Goal: Information Seeking & Learning: Learn about a topic

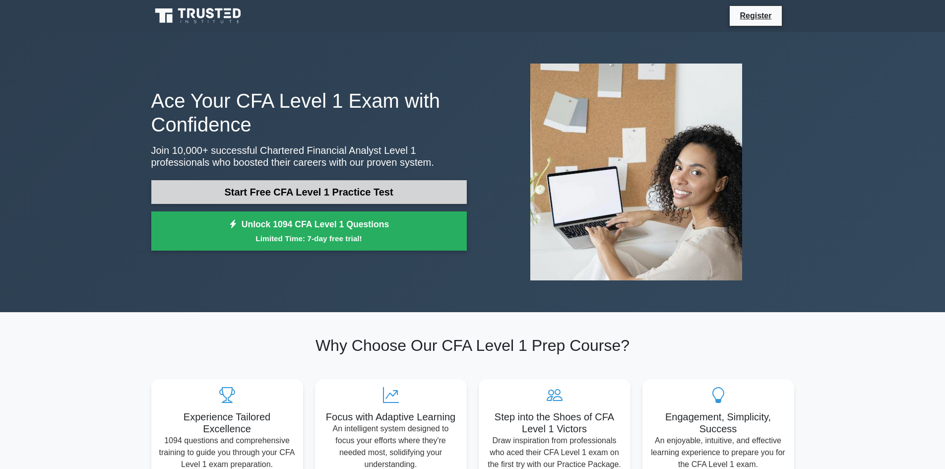
click at [359, 198] on link "Start Free CFA Level 1 Practice Test" at bounding box center [309, 192] width 316 height 24
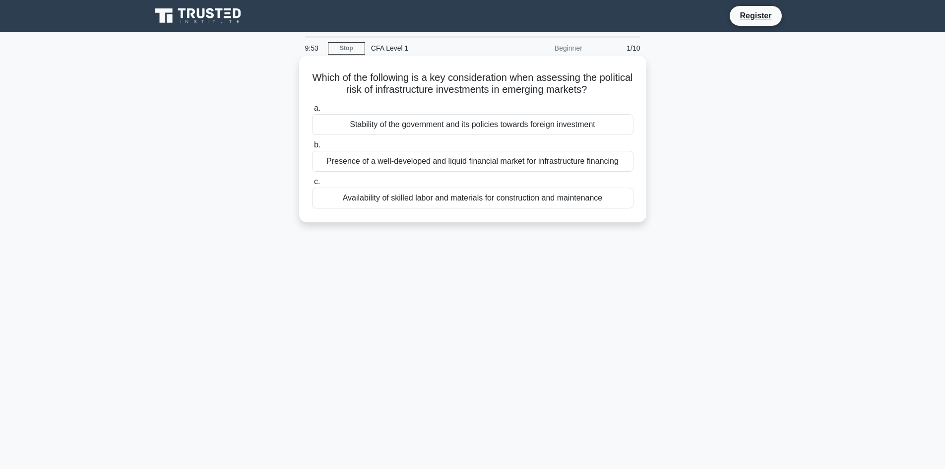
click at [463, 123] on div "Stability of the government and its policies towards foreign investment" at bounding box center [473, 124] width 322 height 21
click at [312, 112] on input "a. Stability of the government and its policies towards foreign investment" at bounding box center [312, 108] width 0 height 6
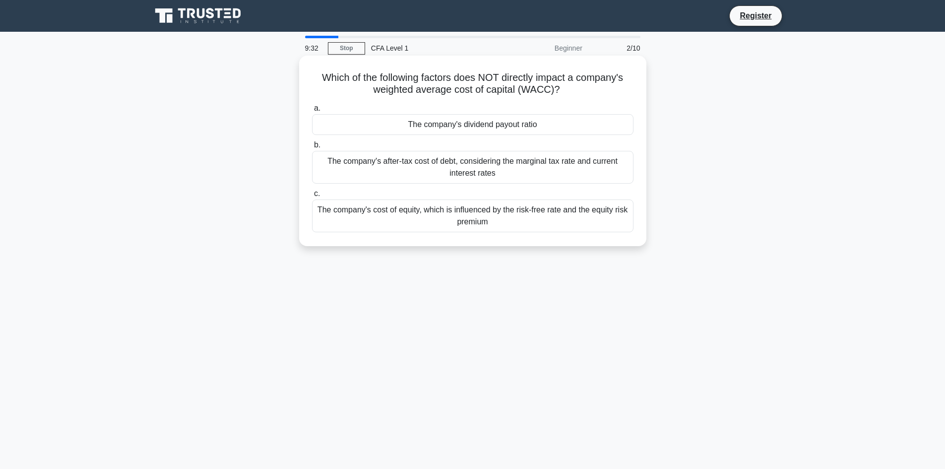
click at [491, 170] on div "The company's after-tax cost of debt, considering the marginal tax rate and cur…" at bounding box center [473, 167] width 322 height 33
click at [312, 148] on input "b. The company's after-tax cost of debt, considering the marginal tax rate and …" at bounding box center [312, 145] width 0 height 6
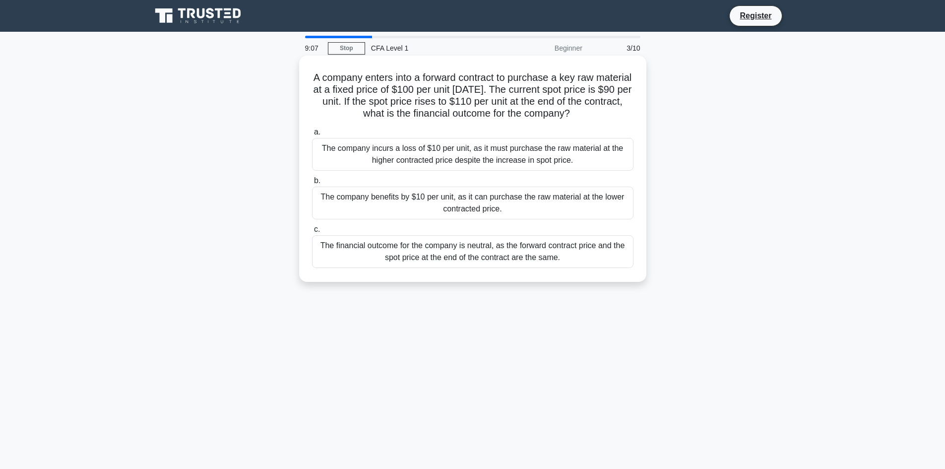
click at [511, 195] on div "The company benefits by $10 per unit, as it can purchase the raw material at th…" at bounding box center [473, 203] width 322 height 33
click at [312, 184] on input "b. The company benefits by $10 per unit, as it can purchase the raw material at…" at bounding box center [312, 181] width 0 height 6
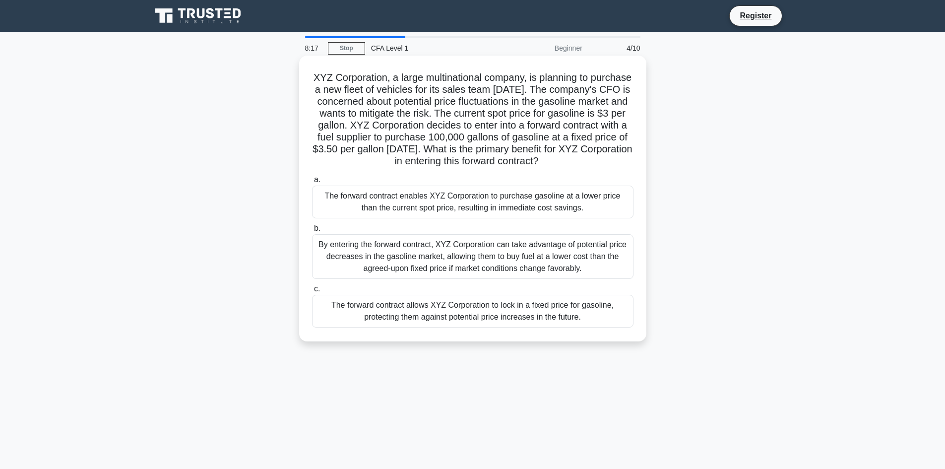
click at [527, 322] on div "The forward contract allows XYZ Corporation to lock in a fixed price for gasoli…" at bounding box center [473, 311] width 322 height 33
click at [312, 292] on input "c. The forward contract allows XYZ Corporation to lock in a fixed price for gas…" at bounding box center [312, 289] width 0 height 6
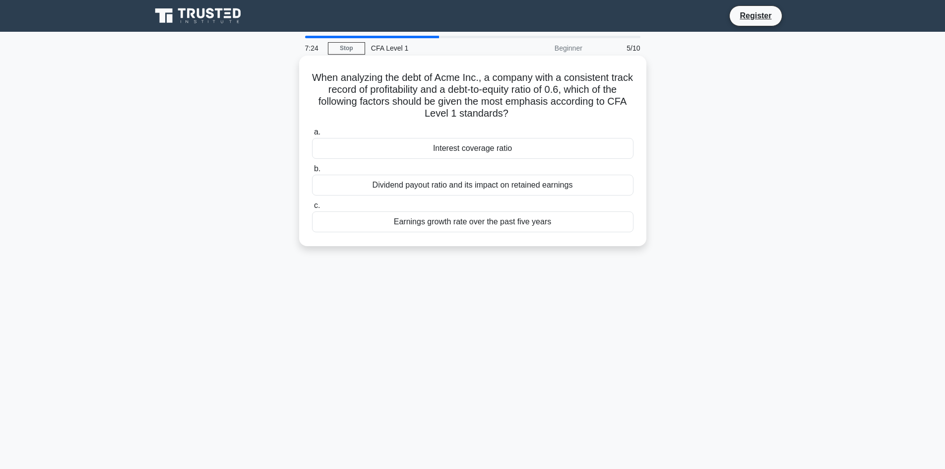
click at [514, 224] on div "Earnings growth rate over the past five years" at bounding box center [473, 221] width 322 height 21
click at [312, 209] on input "c. Earnings growth rate over the past five years" at bounding box center [312, 205] width 0 height 6
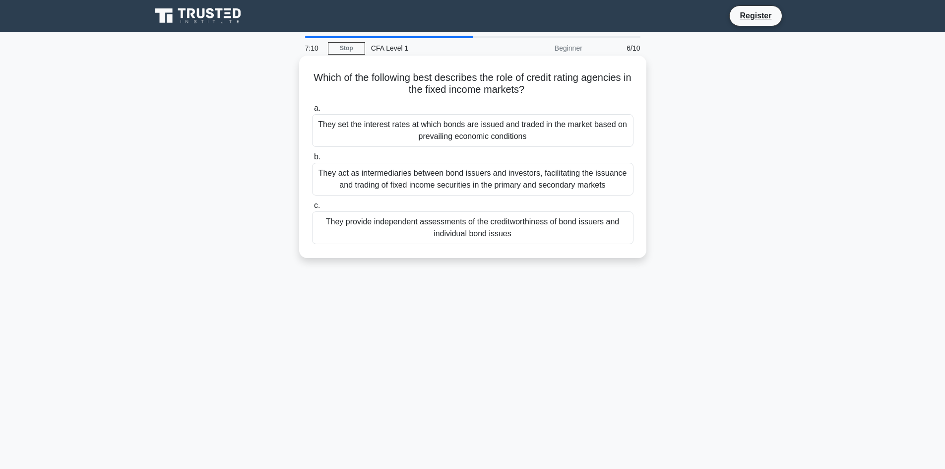
click at [542, 233] on div "They provide independent assessments of the creditworthiness of bond issuers an…" at bounding box center [473, 227] width 322 height 33
click at [312, 209] on input "c. They provide independent assessments of the creditworthiness of bond issuers…" at bounding box center [312, 205] width 0 height 6
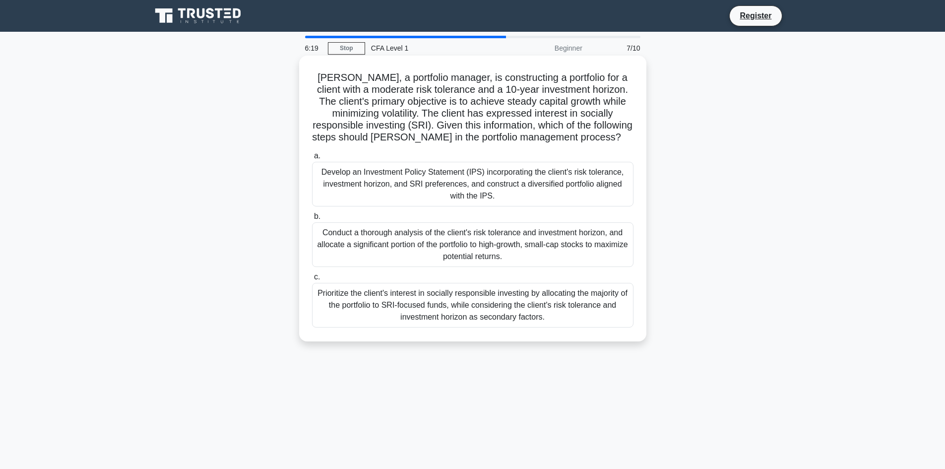
click at [530, 186] on div "Develop an Investment Policy Statement (IPS) incorporating the client's risk to…" at bounding box center [473, 184] width 322 height 45
click at [312, 159] on input "a. Develop an Investment Policy Statement (IPS) incorporating the client's risk…" at bounding box center [312, 156] width 0 height 6
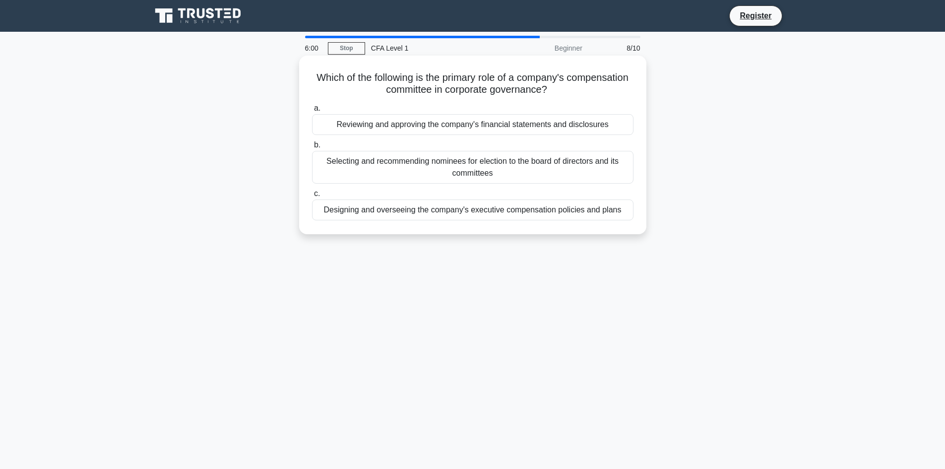
click at [537, 214] on div "Designing and overseeing the company's executive compensation policies and plans" at bounding box center [473, 209] width 322 height 21
click at [312, 197] on input "c. Designing and overseeing the company's executive compensation policies and p…" at bounding box center [312, 194] width 0 height 6
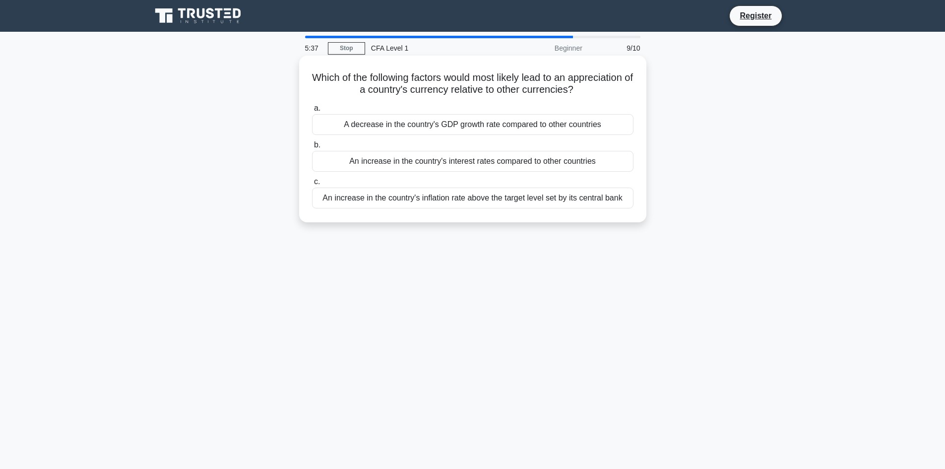
click at [578, 167] on div "An increase in the country's interest rates compared to other countries" at bounding box center [473, 161] width 322 height 21
click at [312, 148] on input "b. An increase in the country's interest rates compared to other countries" at bounding box center [312, 145] width 0 height 6
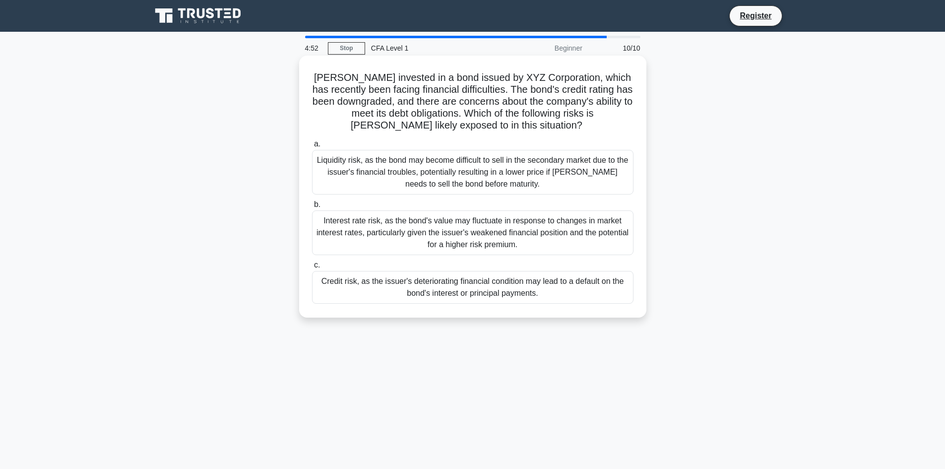
click at [559, 182] on div "Liquidity risk, as the bond may become difficult to sell in the secondary marke…" at bounding box center [473, 172] width 322 height 45
click at [312, 147] on input "a. Liquidity risk, as the bond may become difficult to sell in the secondary ma…" at bounding box center [312, 144] width 0 height 6
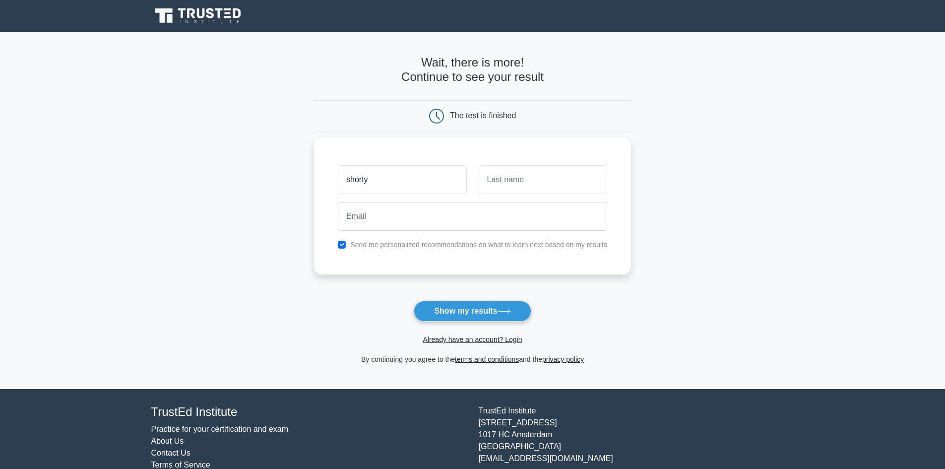
type input "shorty"
type input "chopper"
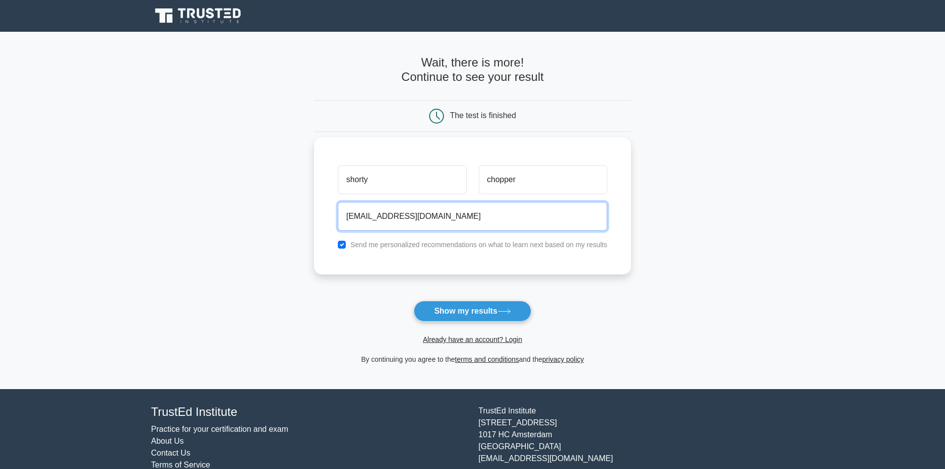
type input "ionisedenthalpy@gmail.com"
click at [414, 301] on button "Show my results" at bounding box center [472, 311] width 117 height 21
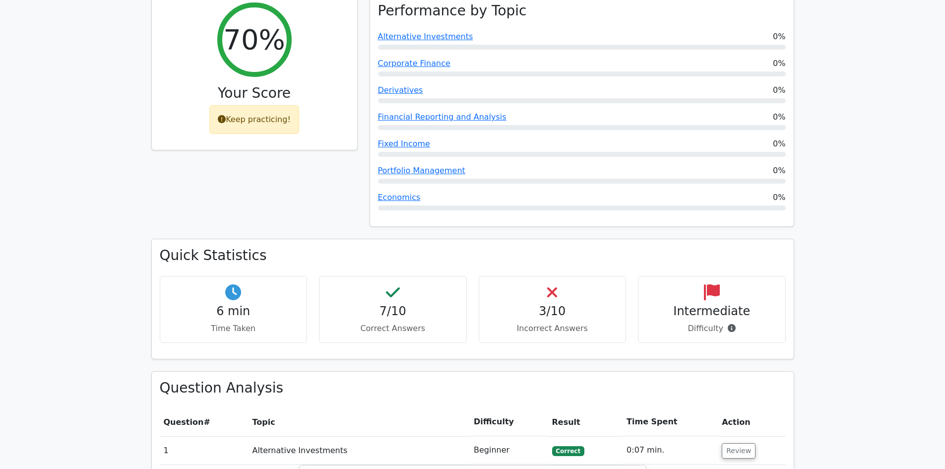
scroll to position [420, 0]
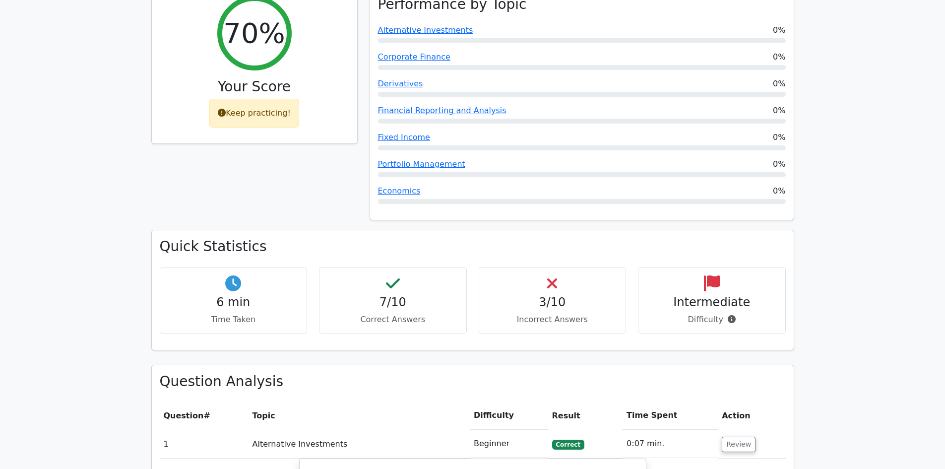
click at [424, 295] on h4 "7/10" at bounding box center [393, 302] width 131 height 14
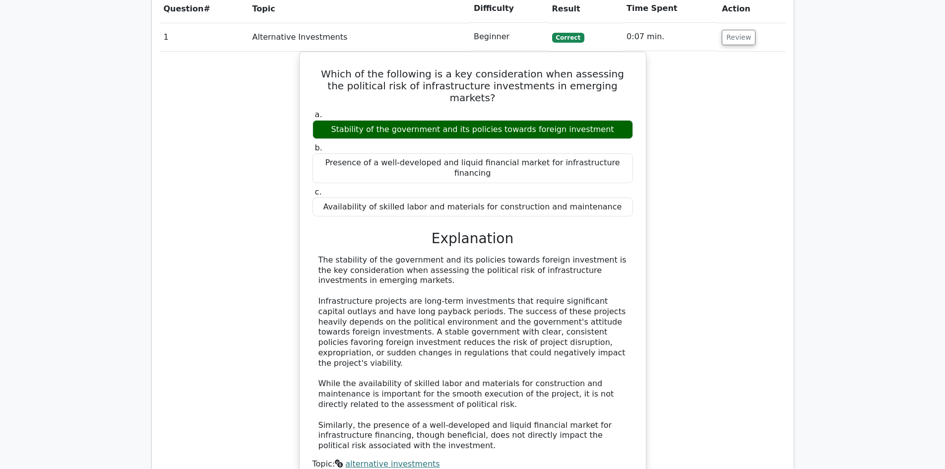
scroll to position [735, 0]
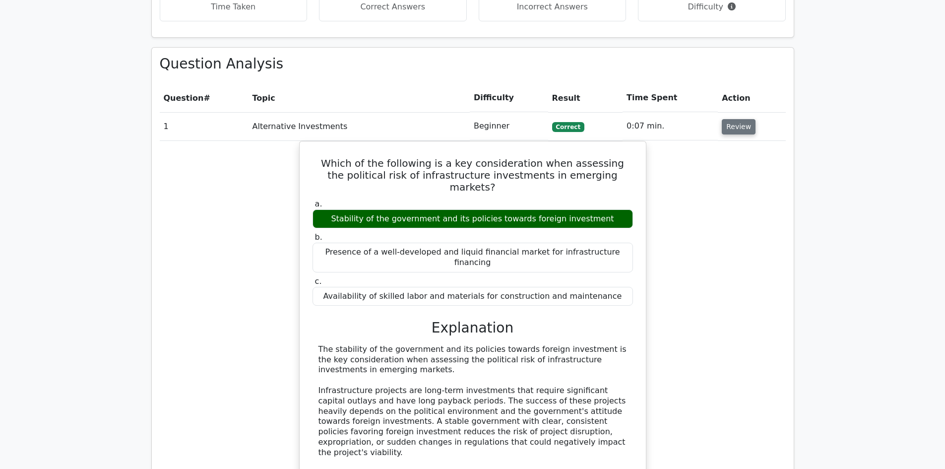
click at [737, 119] on button "Review" at bounding box center [739, 126] width 34 height 15
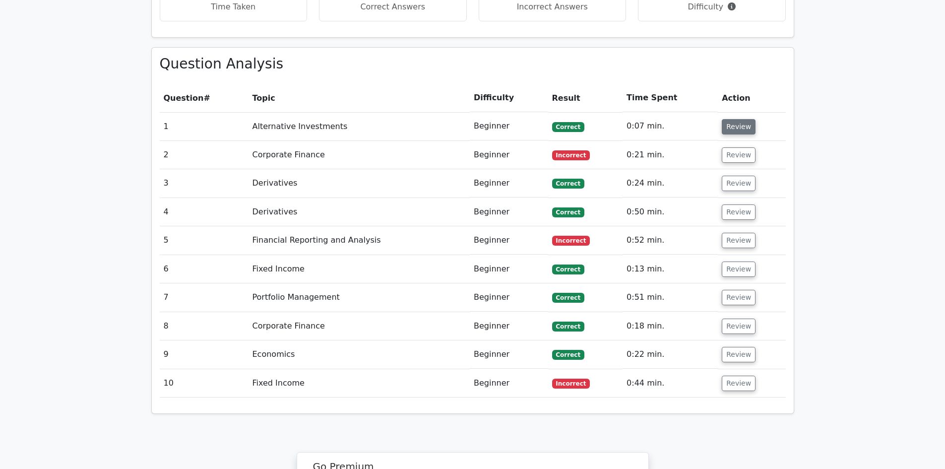
click at [741, 119] on button "Review" at bounding box center [739, 126] width 34 height 15
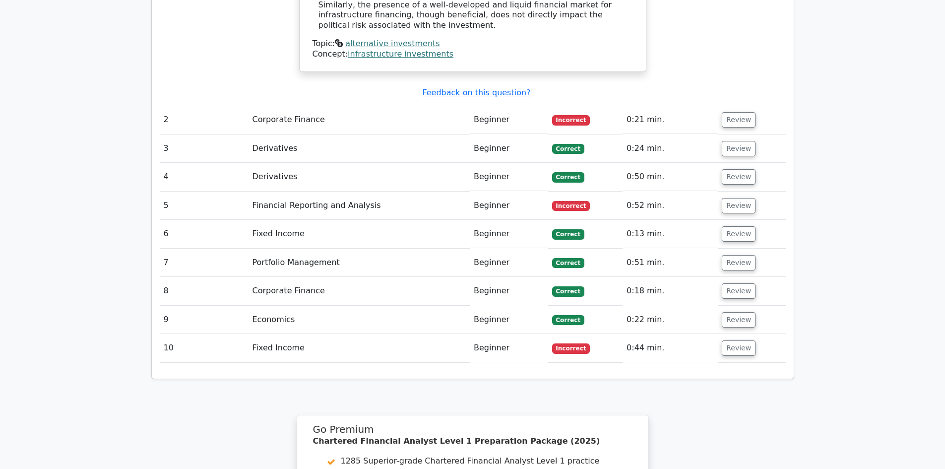
scroll to position [1223, 0]
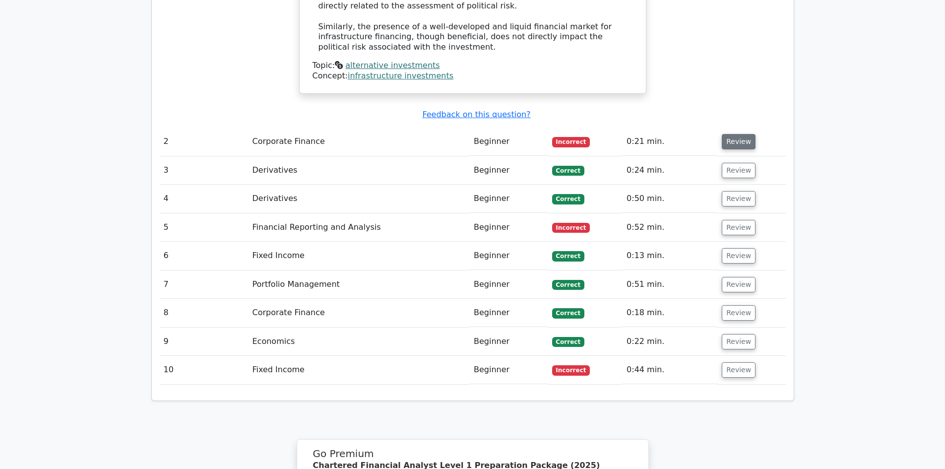
click at [729, 134] on button "Review" at bounding box center [739, 141] width 34 height 15
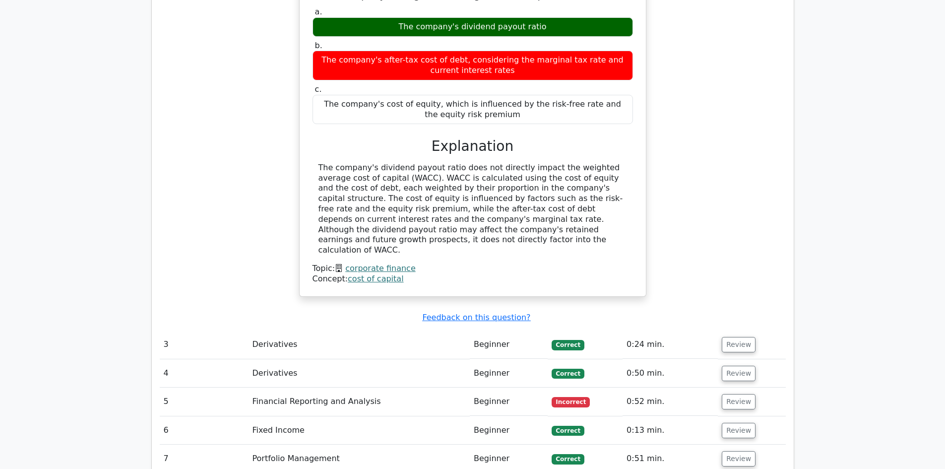
scroll to position [1458, 0]
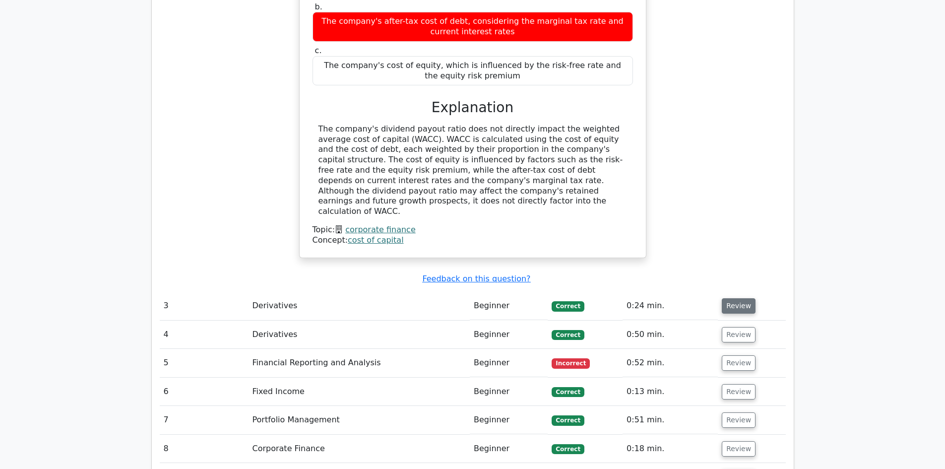
click at [729, 298] on button "Review" at bounding box center [739, 305] width 34 height 15
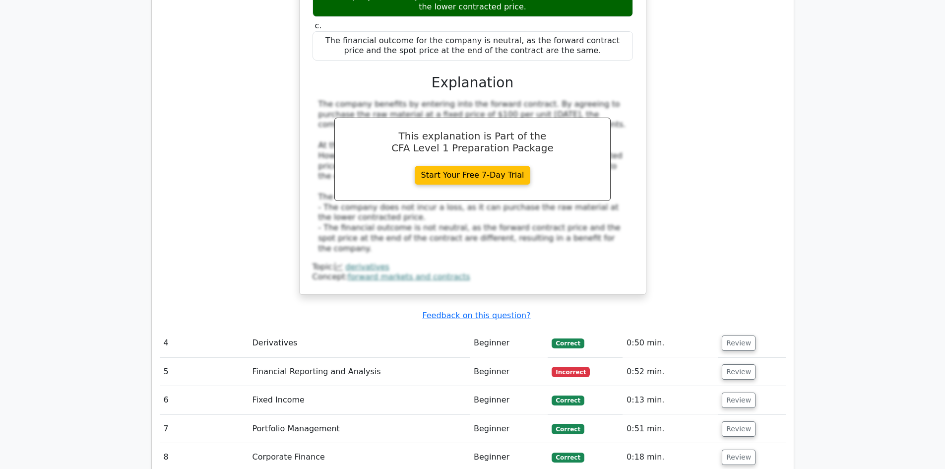
scroll to position [1932, 0]
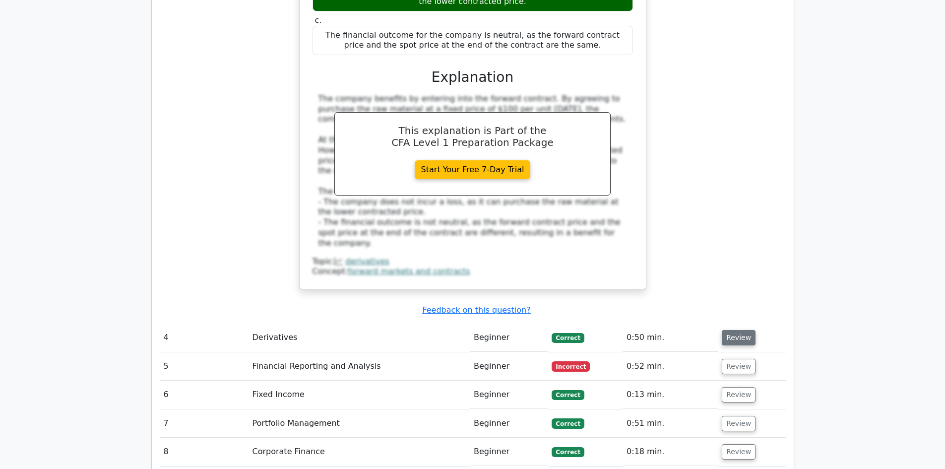
click at [723, 330] on button "Review" at bounding box center [739, 337] width 34 height 15
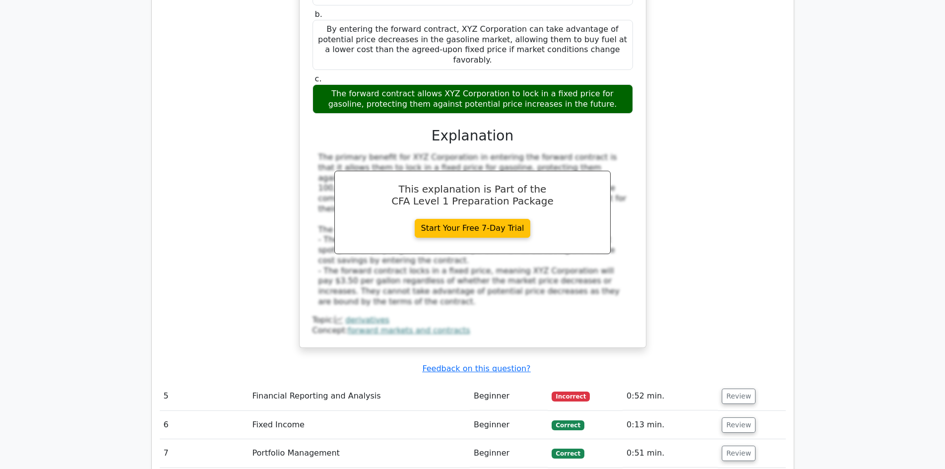
scroll to position [2448, 0]
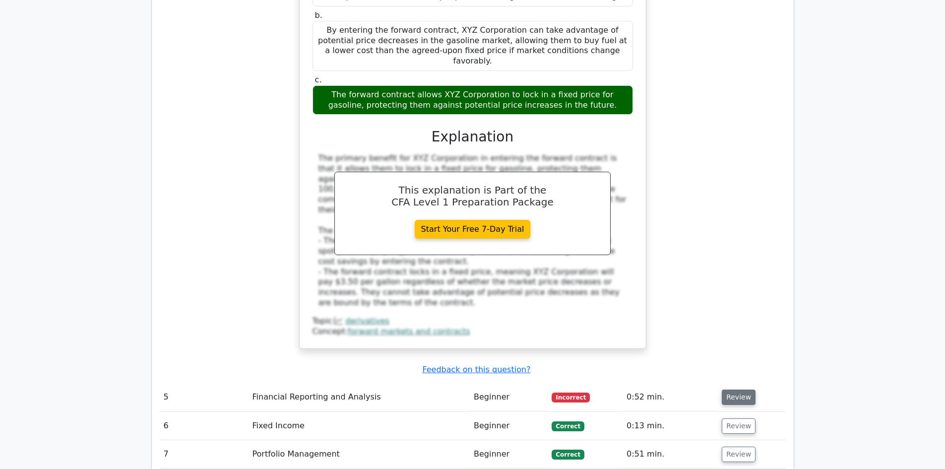
click at [737, 390] on button "Review" at bounding box center [739, 397] width 34 height 15
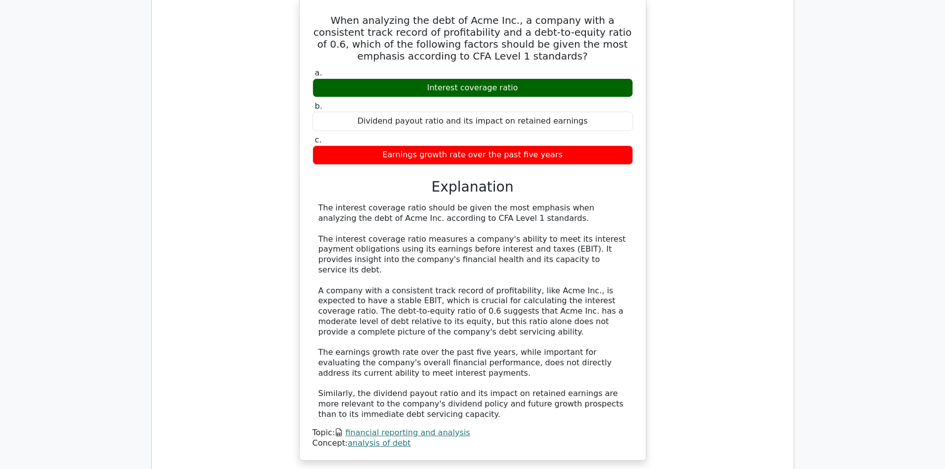
scroll to position [2868, 0]
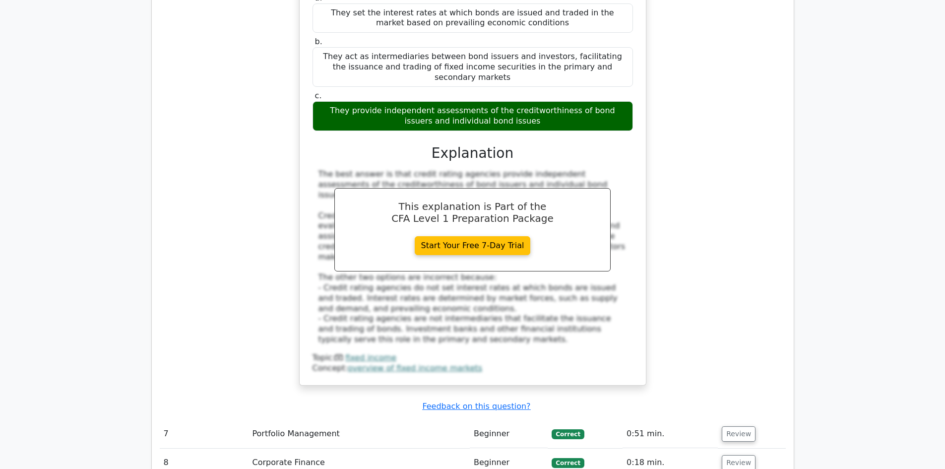
scroll to position [3566, 0]
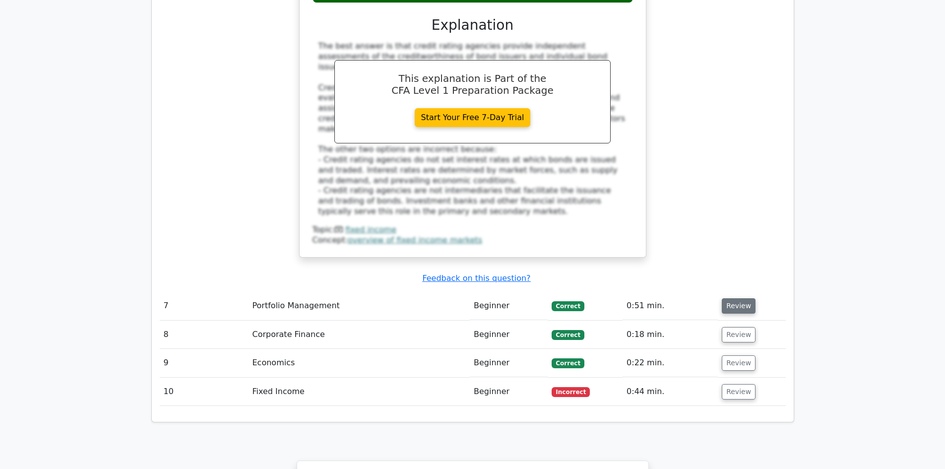
click at [728, 298] on button "Review" at bounding box center [739, 305] width 34 height 15
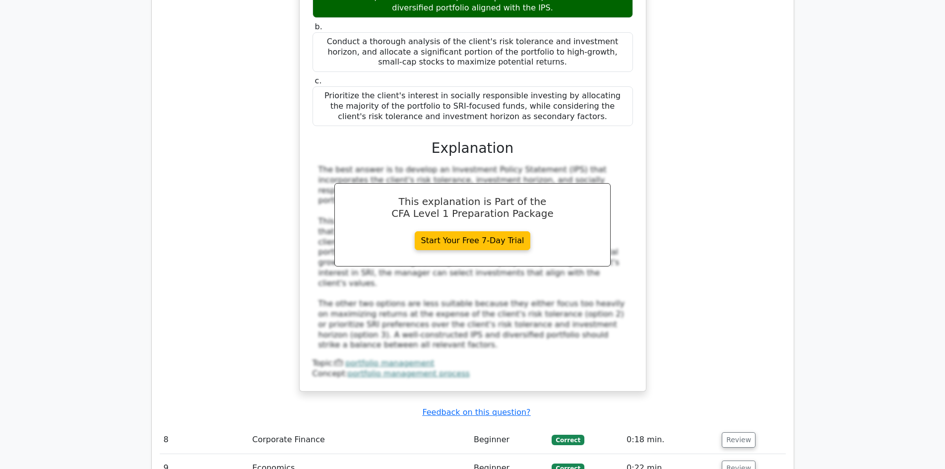
scroll to position [4032, 0]
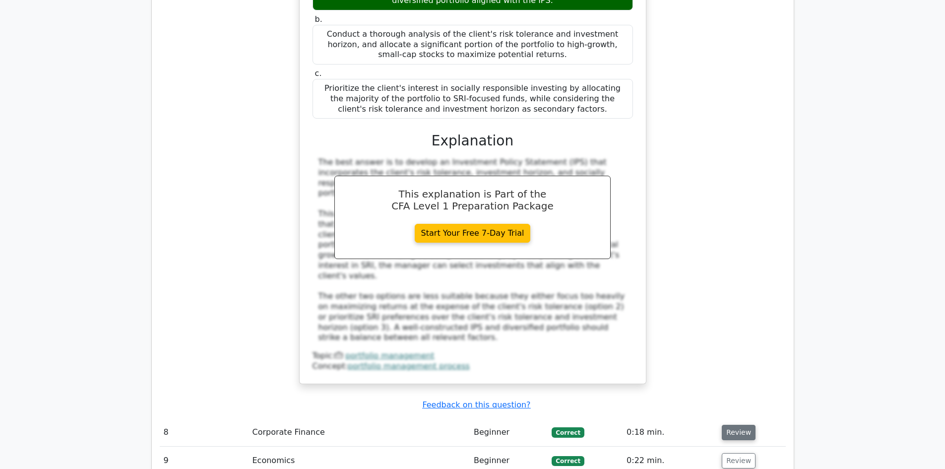
click at [733, 425] on button "Review" at bounding box center [739, 432] width 34 height 15
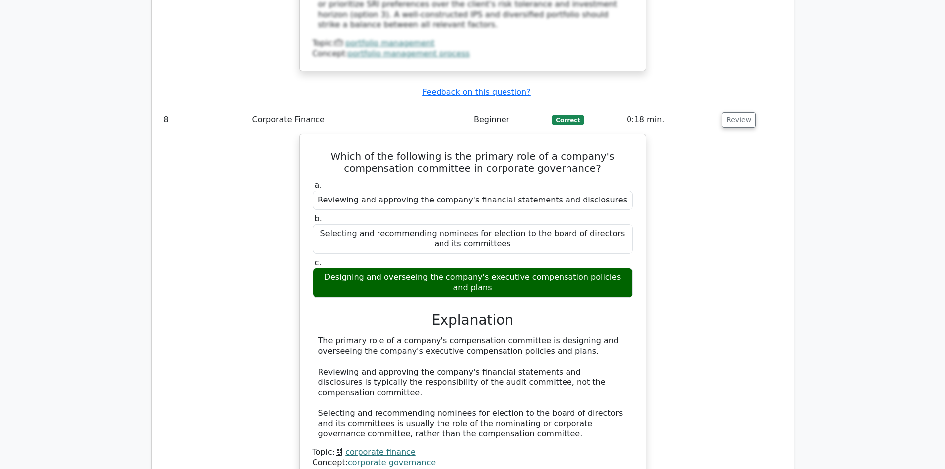
scroll to position [4364, 0]
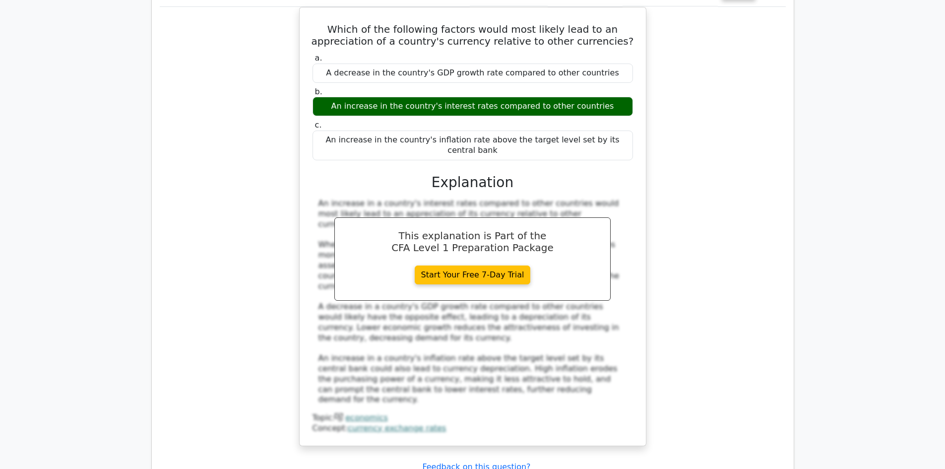
scroll to position [4932, 0]
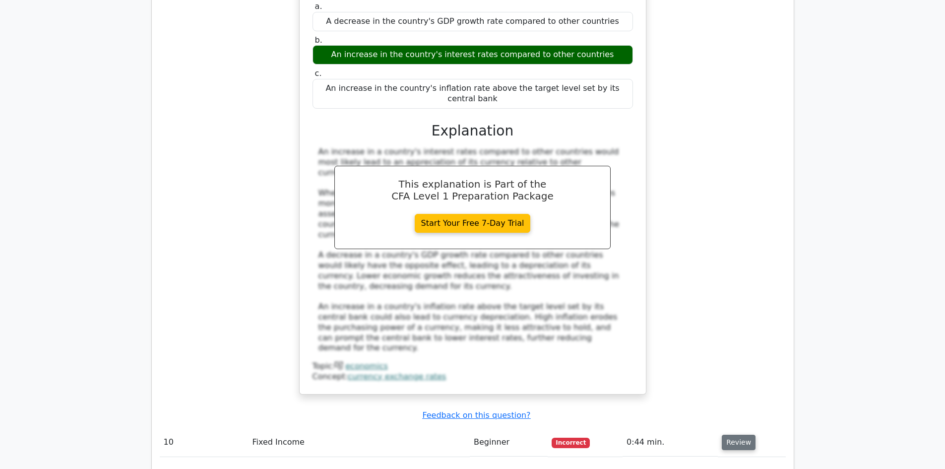
click at [732, 435] on button "Review" at bounding box center [739, 442] width 34 height 15
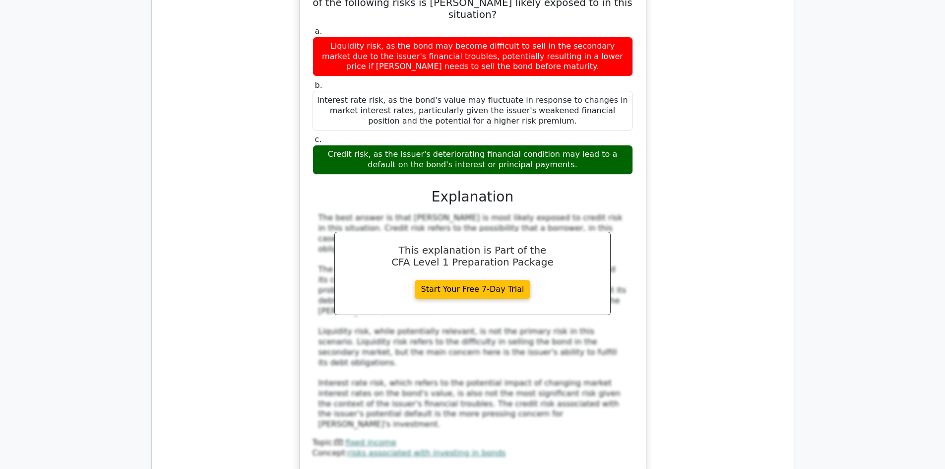
scroll to position [5553, 0]
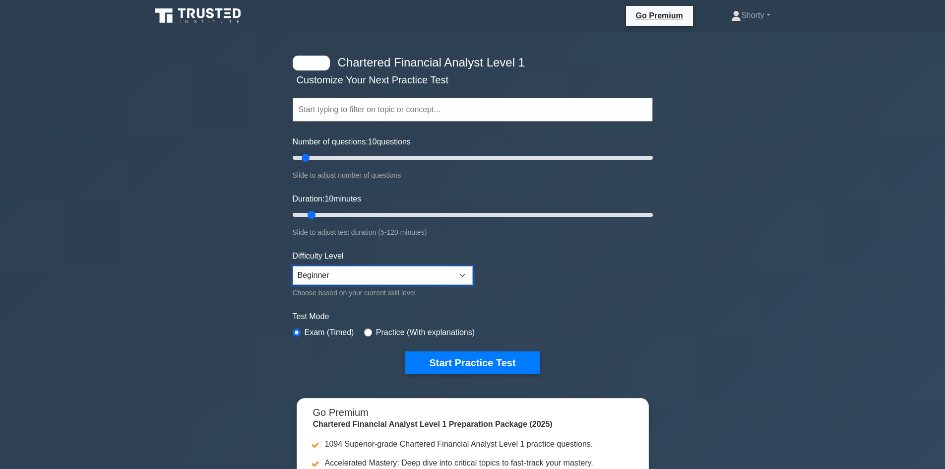
click at [465, 268] on select "Beginner Intermediate Expert" at bounding box center [383, 275] width 180 height 19
select select "intermediate"
click at [293, 266] on select "Beginner Intermediate Expert" at bounding box center [383, 275] width 180 height 19
click at [366, 332] on input "radio" at bounding box center [368, 333] width 8 height 8
radio input "true"
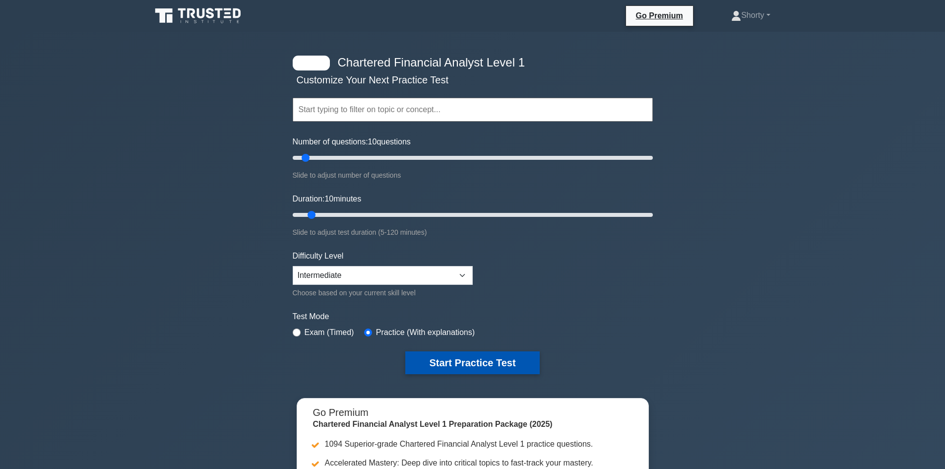
click at [499, 358] on button "Start Practice Test" at bounding box center [472, 362] width 134 height 23
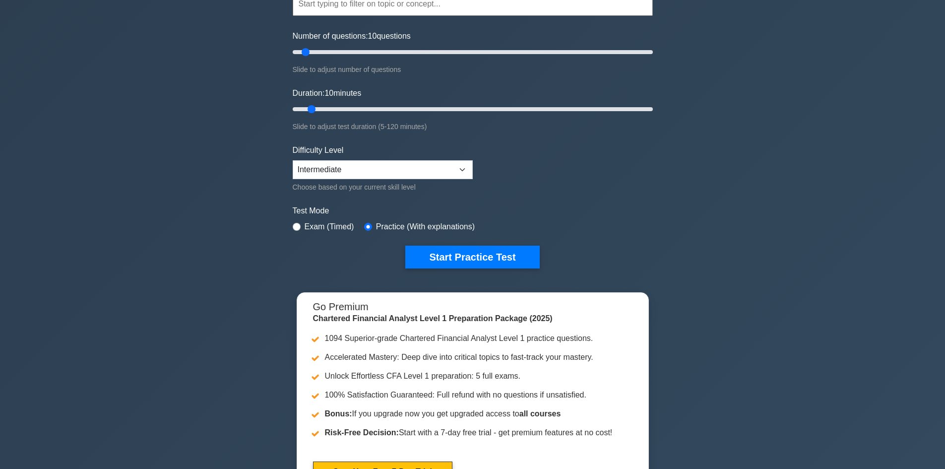
scroll to position [103, 0]
